Goal: Find contact information: Find specific page/section

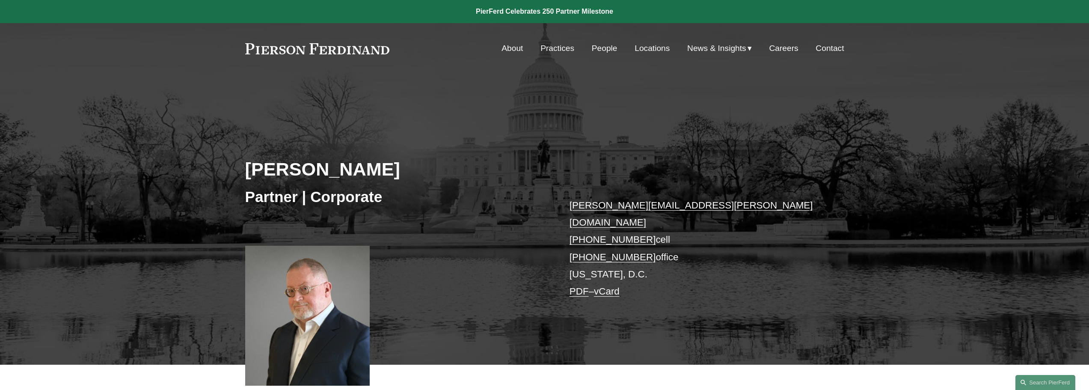
click at [602, 45] on link "People" at bounding box center [605, 48] width 26 height 16
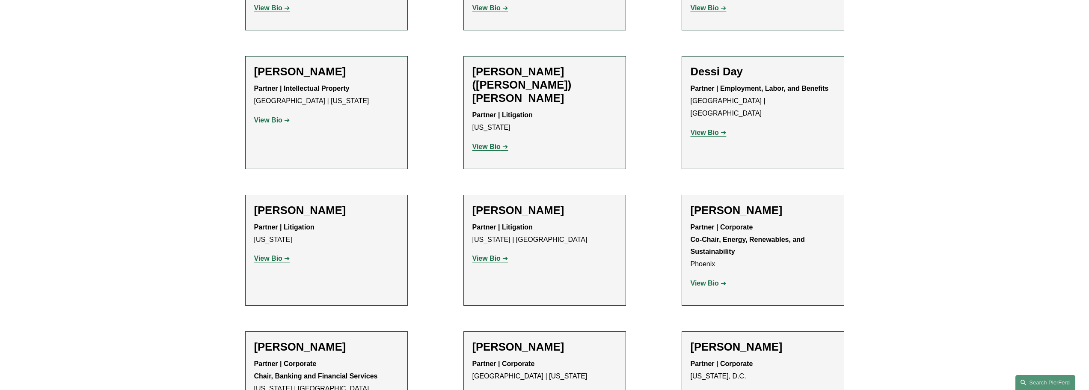
scroll to position [2566, 0]
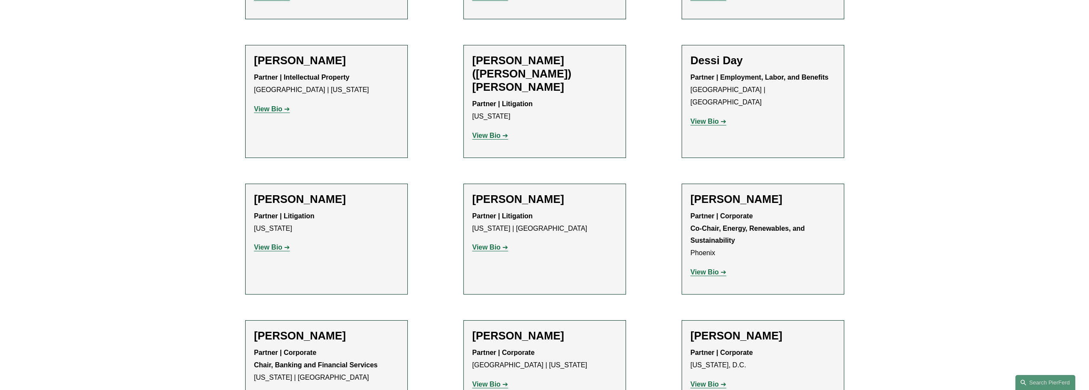
click at [705, 380] on strong "View Bio" at bounding box center [704, 383] width 28 height 7
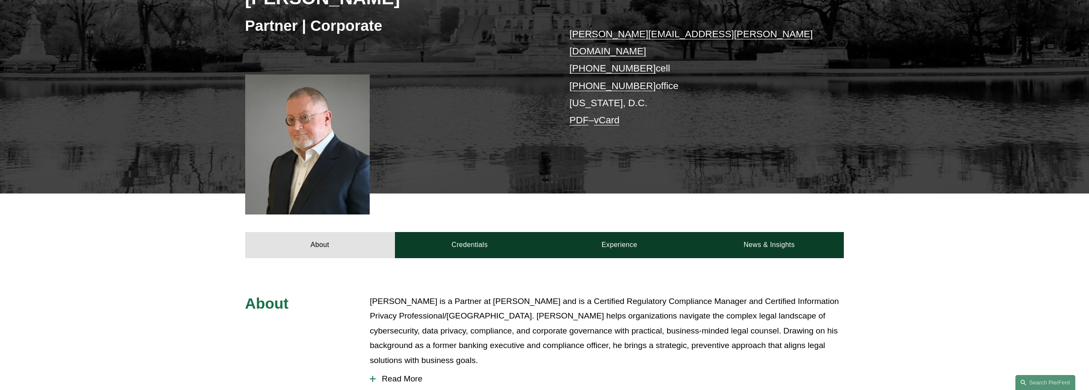
scroll to position [385, 0]
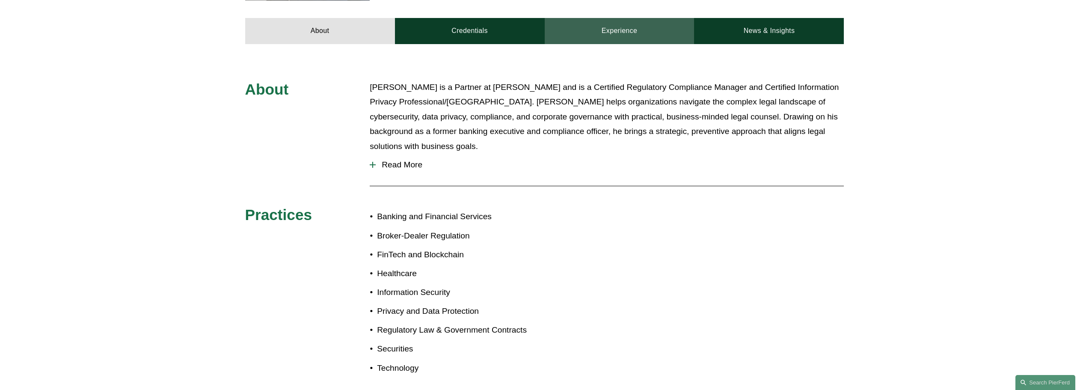
click at [633, 21] on link "Experience" at bounding box center [619, 31] width 150 height 26
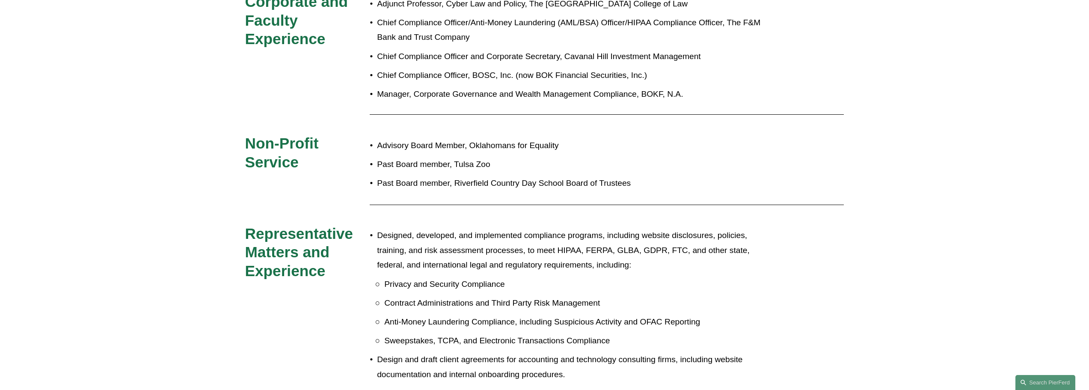
scroll to position [556, 0]
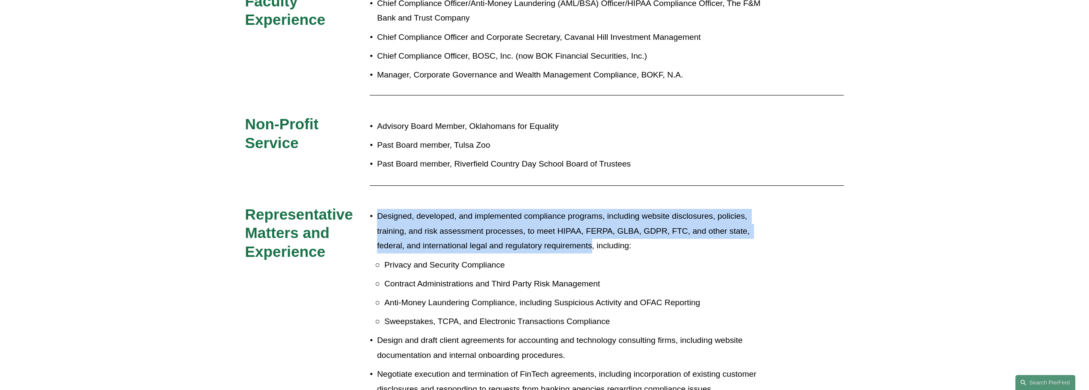
drag, startPoint x: 591, startPoint y: 235, endPoint x: 375, endPoint y: 206, distance: 218.3
click at [377, 209] on p "Designed, developed, and implemented compliance programs, including website dis…" at bounding box center [573, 231] width 392 height 44
copy p "Designed, developed, and implemented compliance programs, including website dis…"
